Goal: Navigation & Orientation: Understand site structure

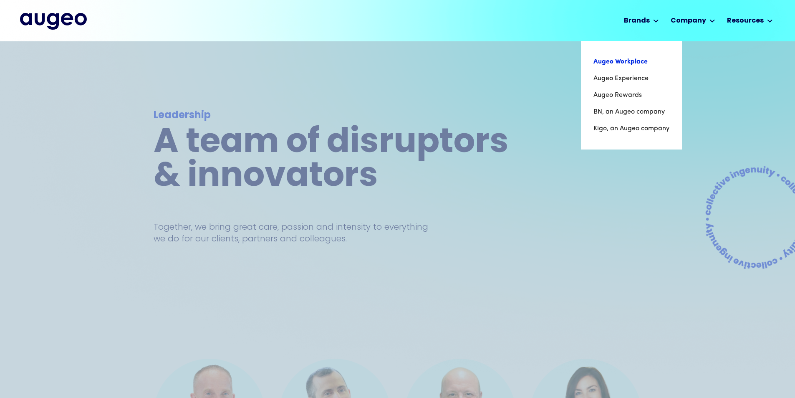
scroll to position [0, 0]
click at [622, 63] on link "Augeo Workplace" at bounding box center [631, 61] width 76 height 17
click at [625, 76] on link "Augeo Experience" at bounding box center [631, 79] width 76 height 17
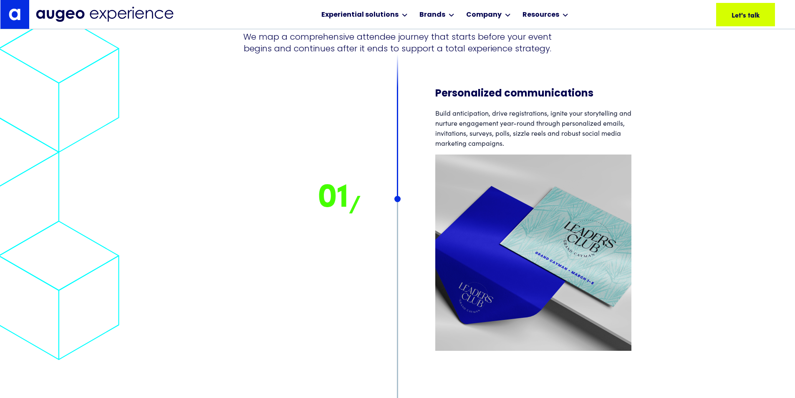
scroll to position [5257, 0]
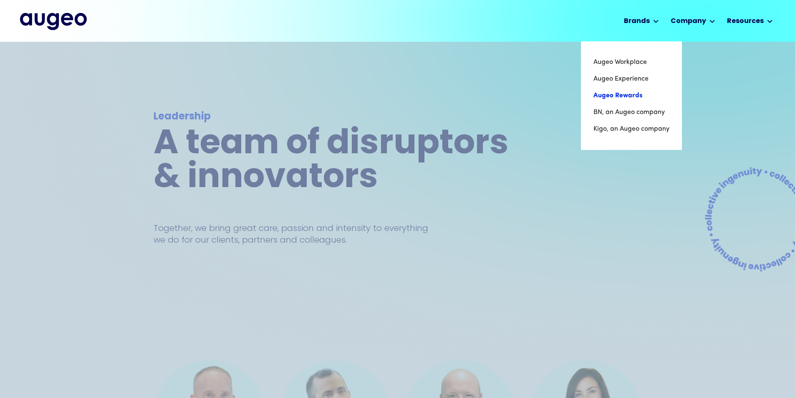
click at [613, 96] on link "Augeo Rewards" at bounding box center [631, 95] width 76 height 17
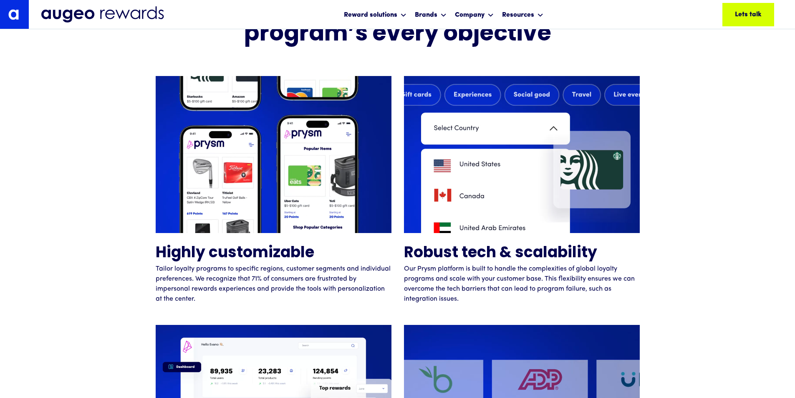
scroll to position [1979, 0]
